Goal: Task Accomplishment & Management: Complete application form

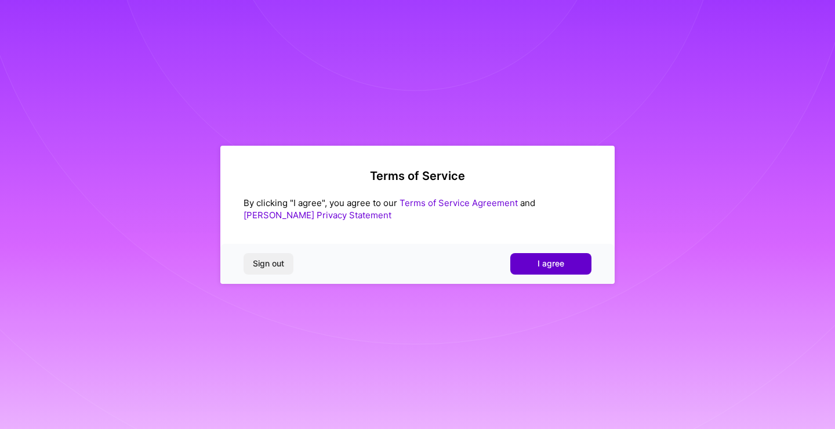
click at [521, 257] on button "I agree" at bounding box center [550, 263] width 81 height 21
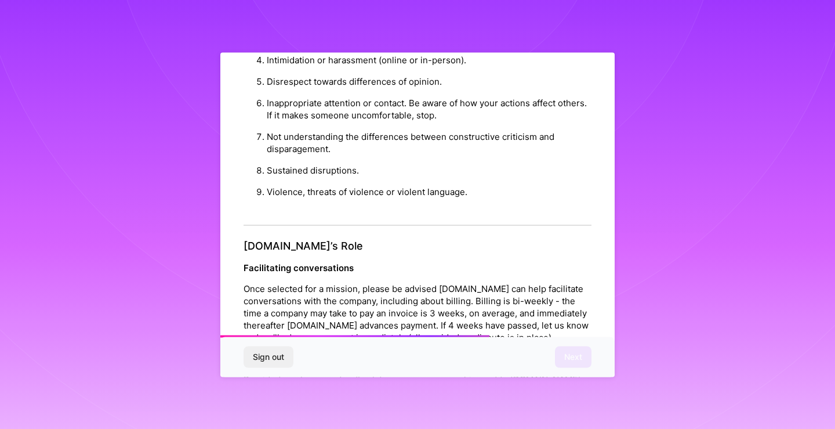
scroll to position [1271, 0]
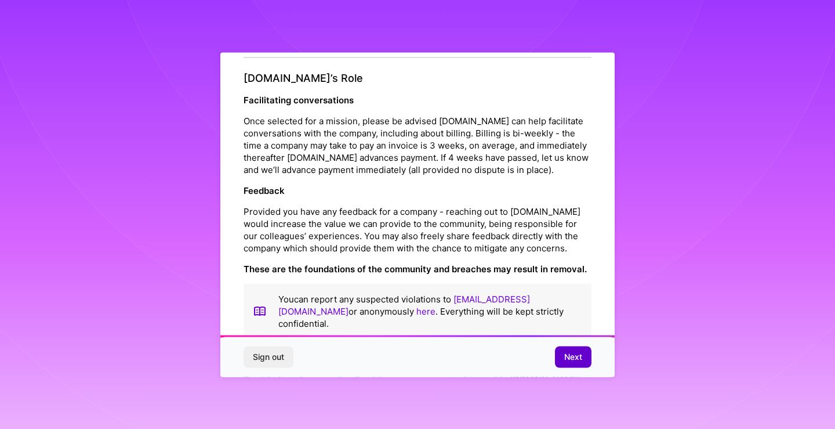
click at [560, 357] on button "Next" at bounding box center [573, 356] width 37 height 21
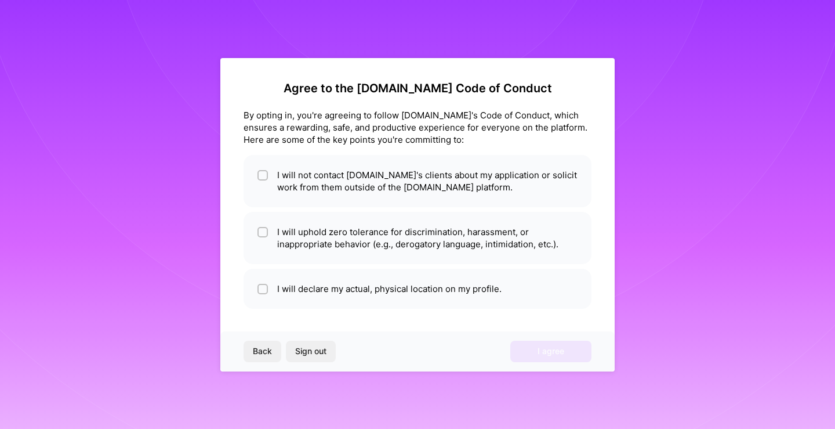
scroll to position [0, 0]
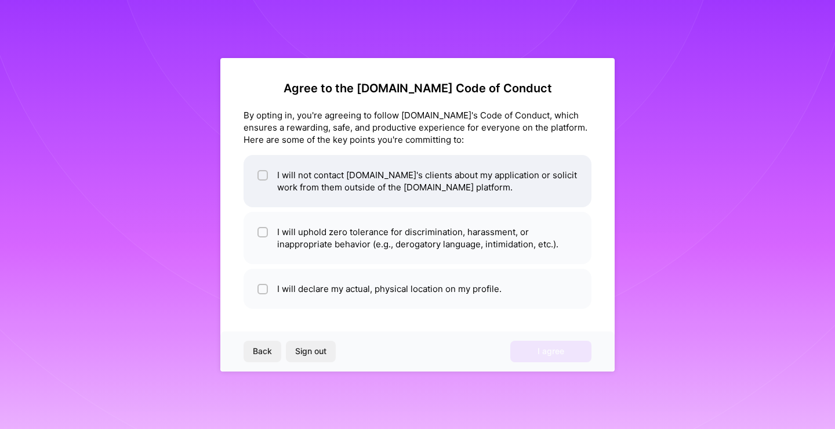
click at [260, 172] on input "checkbox" at bounding box center [264, 176] width 8 height 8
checkbox input "true"
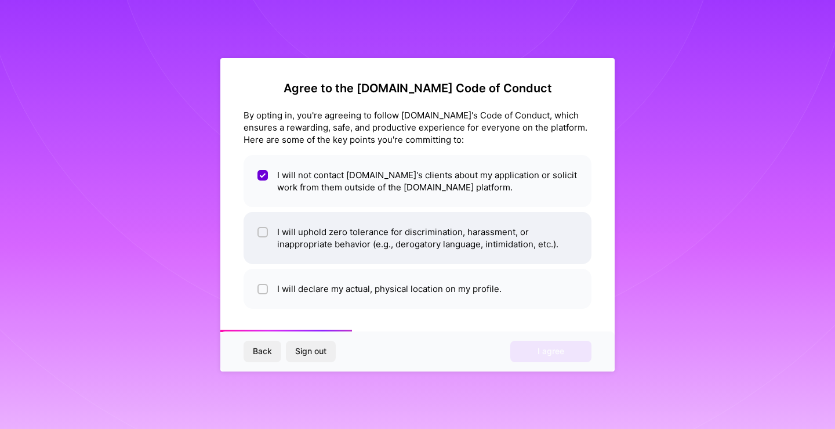
click at [264, 230] on input "checkbox" at bounding box center [264, 232] width 8 height 8
checkbox input "true"
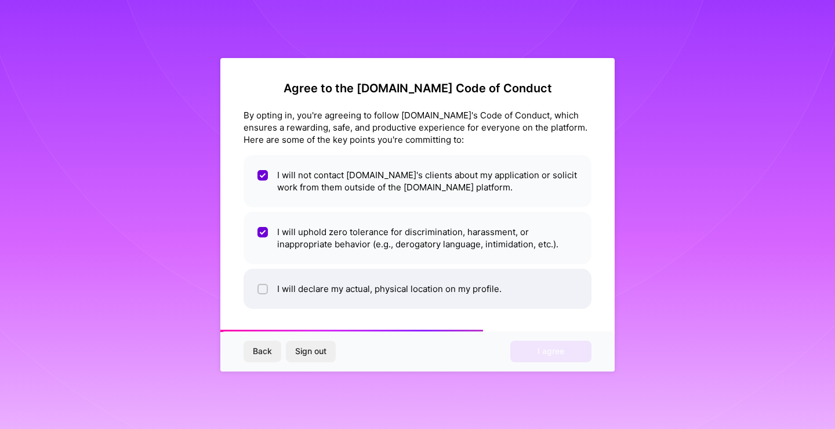
click at [268, 290] on li "I will declare my actual, physical location on my profile." at bounding box center [418, 288] width 348 height 40
checkbox input "true"
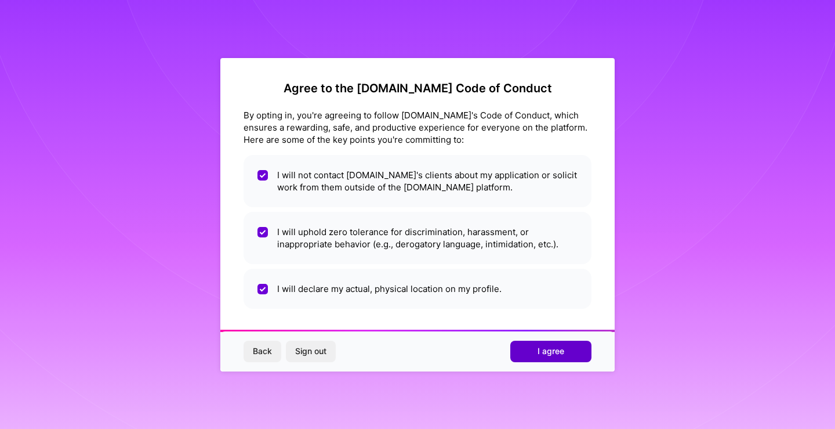
click at [543, 354] on span "I agree" at bounding box center [551, 351] width 27 height 12
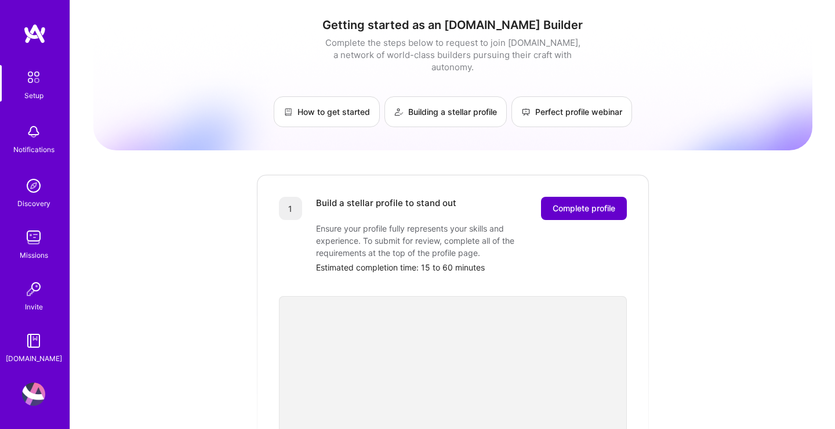
click at [564, 202] on span "Complete profile" at bounding box center [584, 208] width 63 height 12
